Goal: Task Accomplishment & Management: Complete application form

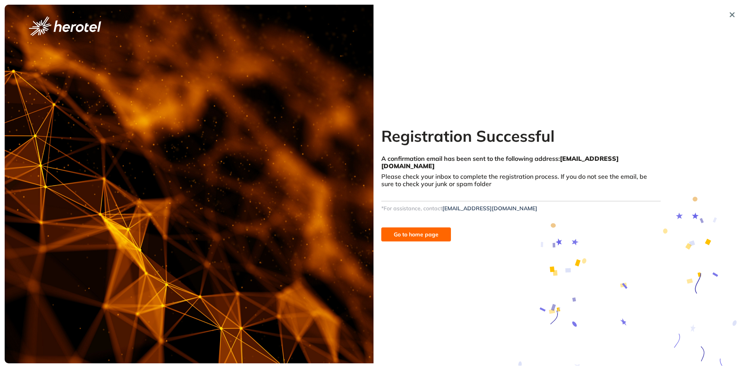
click at [405, 230] on span "Go to home page" at bounding box center [416, 234] width 45 height 9
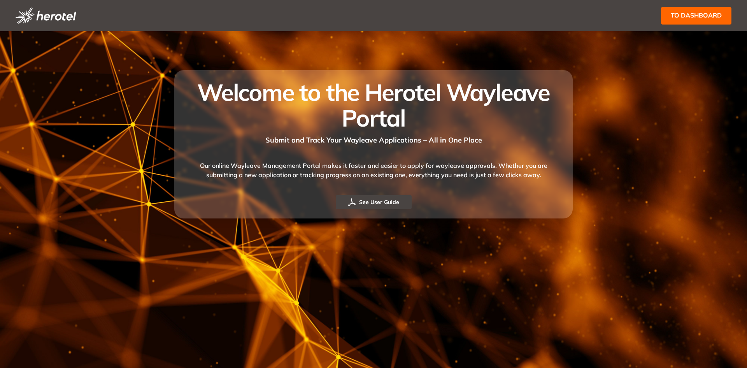
click at [707, 15] on span "to dashboard" at bounding box center [696, 16] width 51 height 10
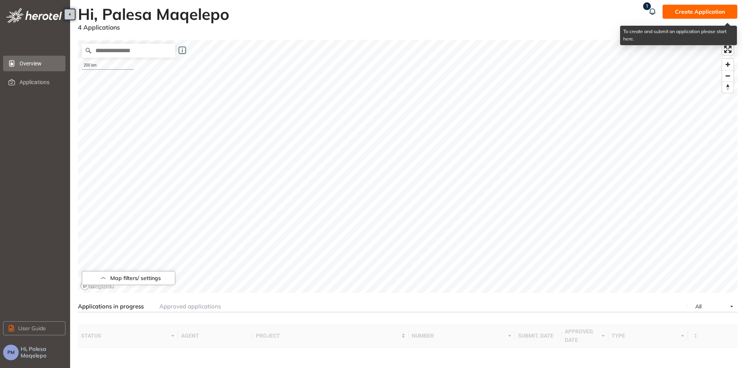
click at [686, 10] on span "Create Application" at bounding box center [700, 11] width 50 height 9
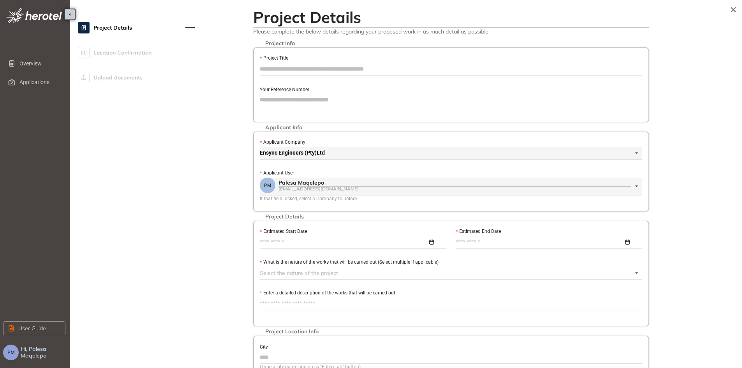
click at [299, 67] on input "Project Title" at bounding box center [451, 69] width 382 height 12
click at [321, 64] on input "Project Title" at bounding box center [451, 69] width 382 height 12
drag, startPoint x: 321, startPoint y: 64, endPoint x: 270, endPoint y: 76, distance: 51.9
click at [321, 64] on input "Project Title" at bounding box center [451, 69] width 382 height 12
